Goal: Information Seeking & Learning: Learn about a topic

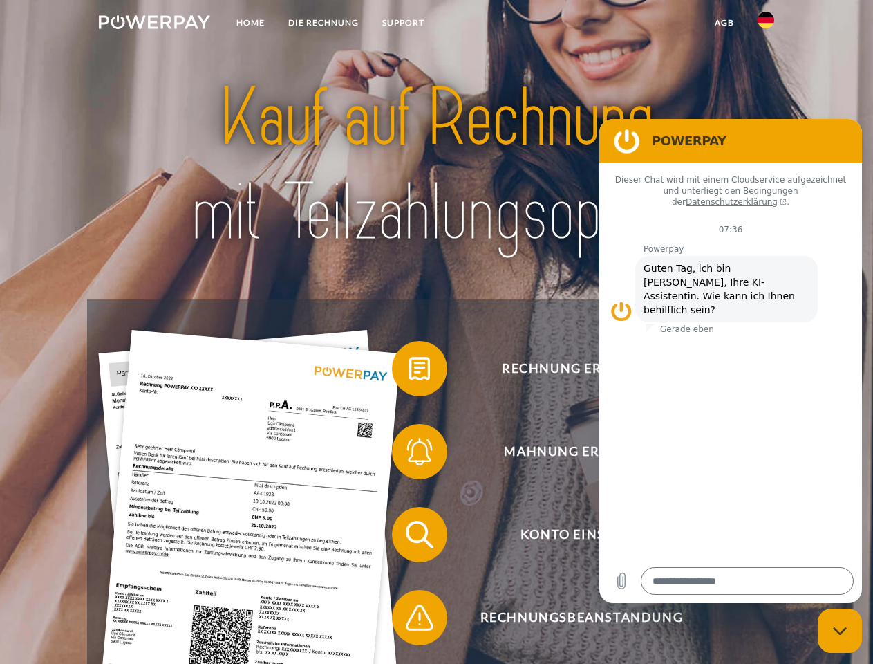
click at [154, 24] on img at bounding box center [154, 22] width 111 height 14
click at [766, 24] on img at bounding box center [766, 20] width 17 height 17
click at [724, 23] on link "agb" at bounding box center [724, 22] width 43 height 25
click at [409, 371] on span at bounding box center [398, 368] width 69 height 69
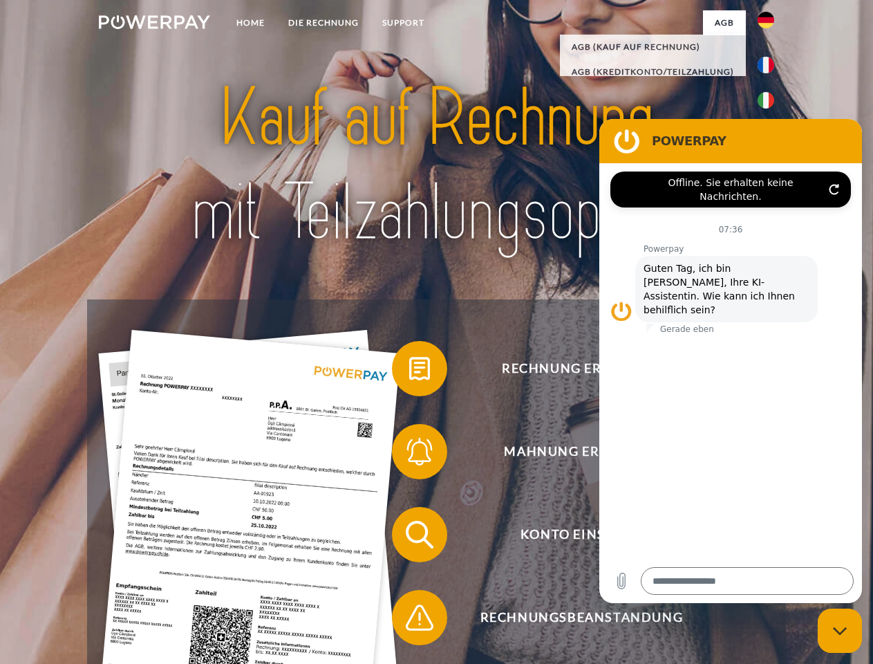
click at [409, 454] on span at bounding box center [398, 451] width 69 height 69
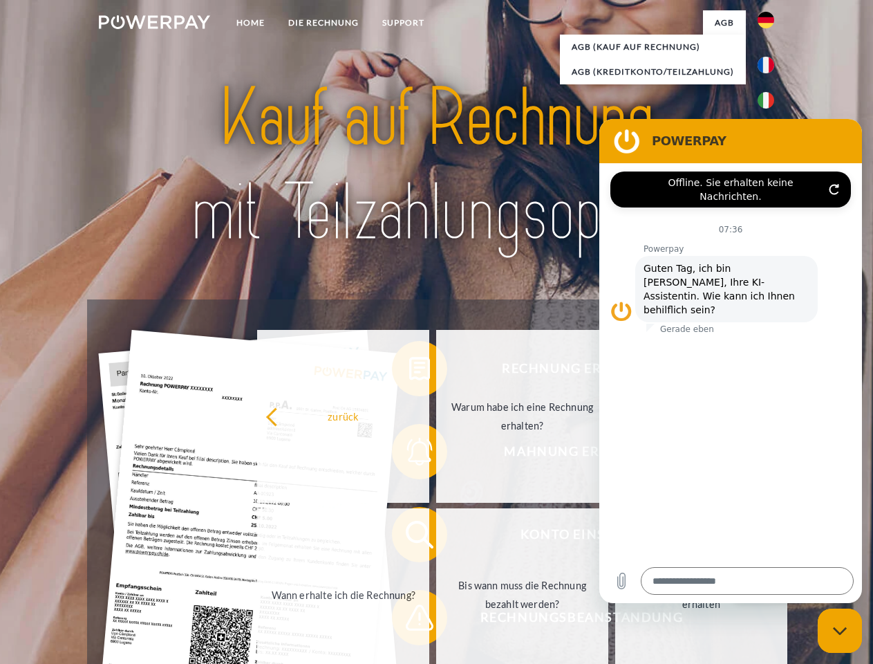
click at [436, 537] on link "Bis wann muss die Rechnung bezahlt werden?" at bounding box center [522, 594] width 172 height 173
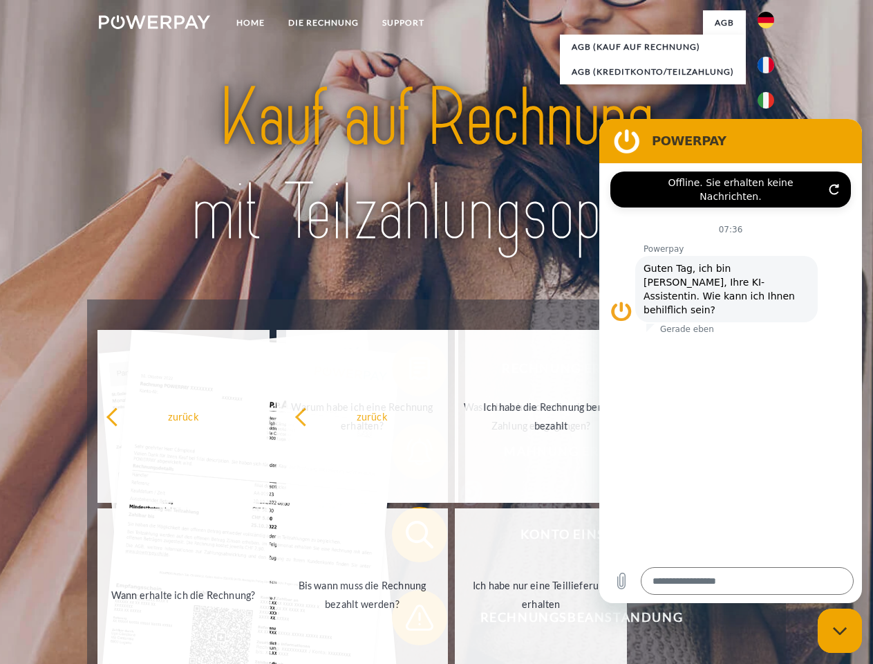
click at [409, 620] on span at bounding box center [398, 617] width 69 height 69
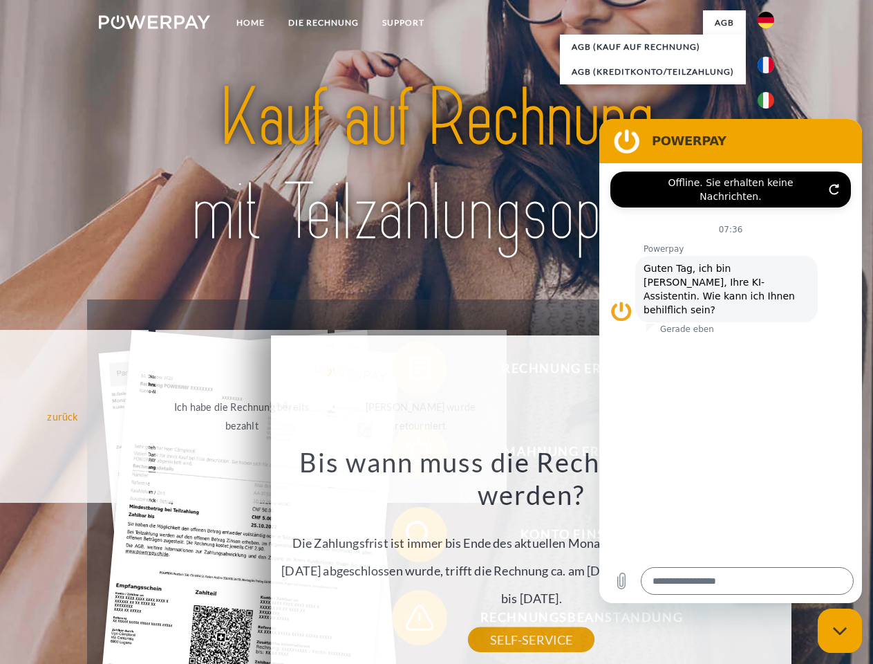
click at [840, 631] on icon "Messaging-Fenster schließen" at bounding box center [840, 631] width 15 height 9
type textarea "*"
